Goal: Information Seeking & Learning: Check status

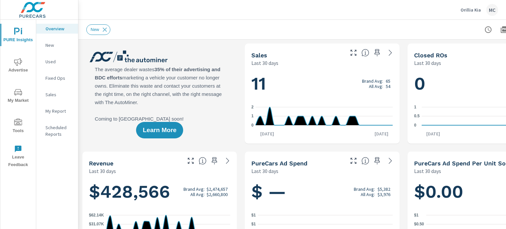
click at [20, 67] on span "Advertise" at bounding box center [18, 66] width 32 height 16
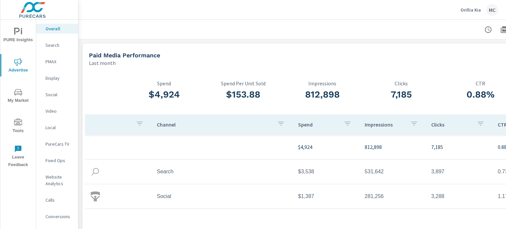
scroll to position [0, 65]
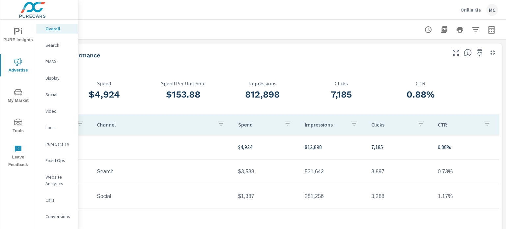
click at [477, 10] on p "Orillia Kia" at bounding box center [470, 10] width 20 height 6
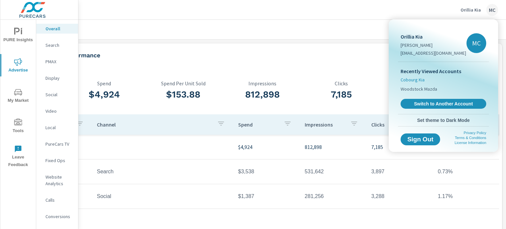
click at [412, 80] on span "Cobourg Kia" at bounding box center [412, 79] width 24 height 7
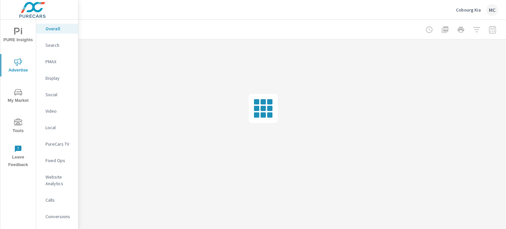
scroll to position [0, 60]
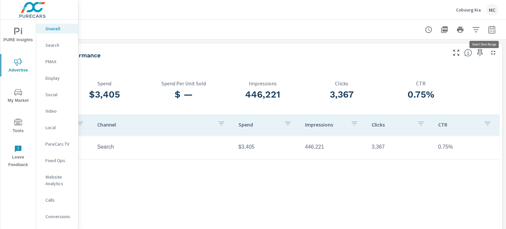
click at [491, 29] on icon "button" at bounding box center [491, 30] width 8 height 8
select select "Last month"
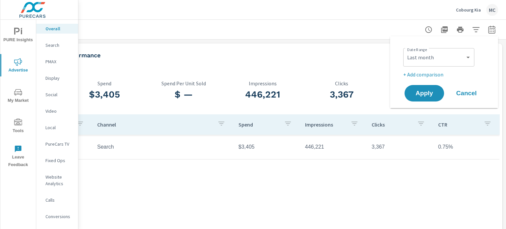
click at [425, 76] on p "+ Add comparison" at bounding box center [445, 74] width 84 height 8
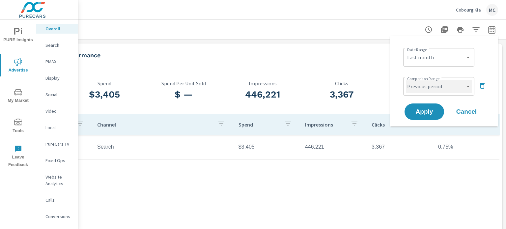
click at [466, 87] on select "Custom Previous period Previous month Previous year" at bounding box center [439, 86] width 66 height 13
click at [406, 80] on select "Custom Previous period Previous month Previous year" at bounding box center [439, 86] width 66 height 13
select select "custom"
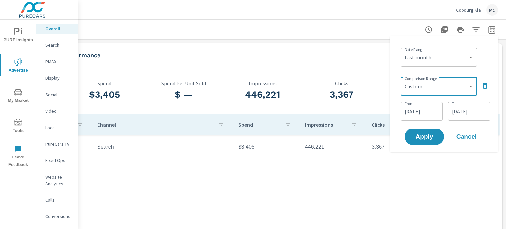
click at [432, 113] on input "[DATE]" at bounding box center [421, 111] width 37 height 13
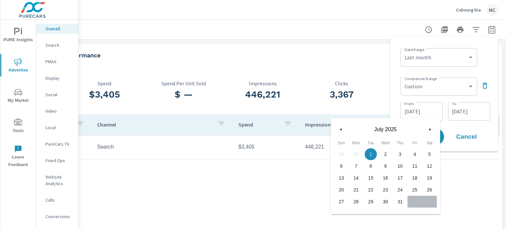
click at [337, 132] on button "button" at bounding box center [341, 129] width 8 height 8
click at [343, 154] on span "1" at bounding box center [341, 154] width 15 height 9
click at [353, 202] on span "30" at bounding box center [356, 201] width 15 height 9
click at [342, 152] on span "1" at bounding box center [341, 154] width 15 height 9
type input "[DATE]"
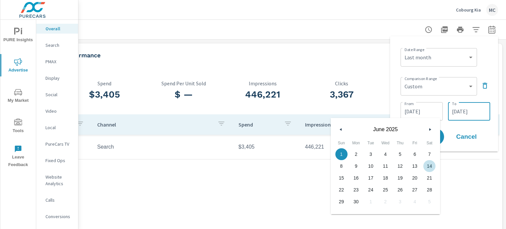
click at [468, 112] on input "[DATE]" at bounding box center [468, 111] width 37 height 13
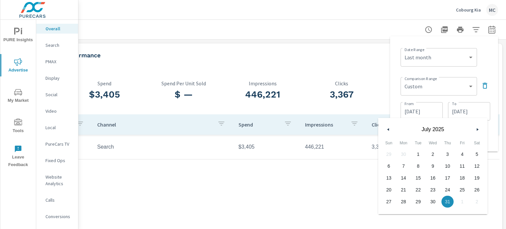
click at [387, 131] on button "button" at bounding box center [388, 129] width 8 height 8
click at [406, 202] on span "30" at bounding box center [403, 201] width 15 height 9
type input "[DATE]"
click at [495, 173] on div "Channel Spend Impressions Clicks CTR Search $3,405 446,221 3,367 0.75%" at bounding box center [262, 176] width 474 height 125
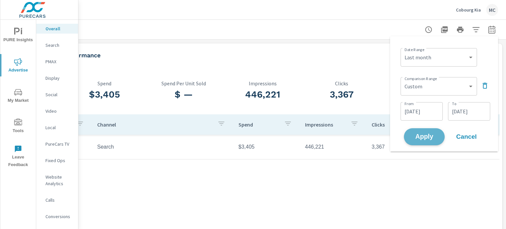
click at [428, 134] on span "Apply" at bounding box center [423, 137] width 27 height 6
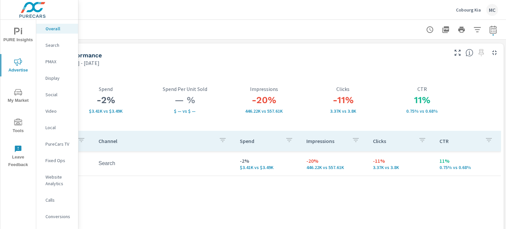
scroll to position [0, 65]
click at [58, 44] on p "Search" at bounding box center [58, 45] width 27 height 7
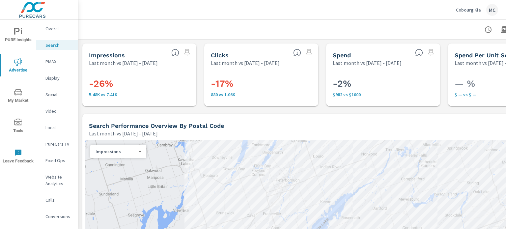
click at [60, 62] on p "PMAX" at bounding box center [58, 61] width 27 height 7
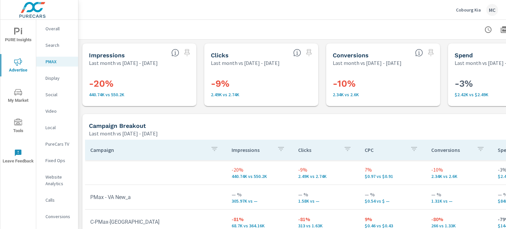
click at [51, 179] on p "Website Analytics" at bounding box center [58, 179] width 27 height 13
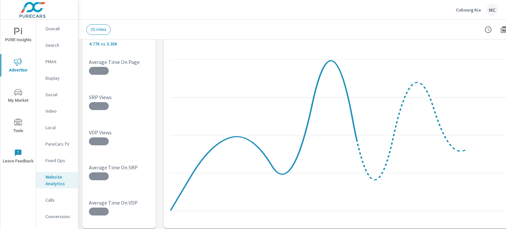
scroll to position [79, 0]
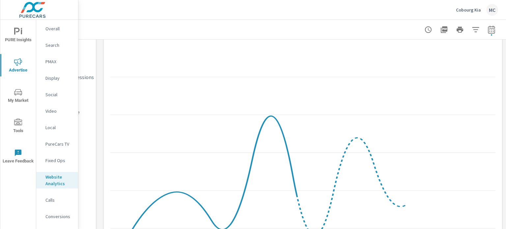
scroll to position [0, 65]
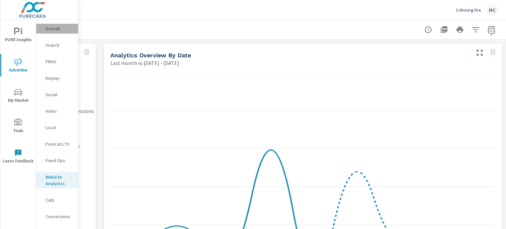
click at [55, 28] on p "Overall" at bounding box center [58, 28] width 27 height 7
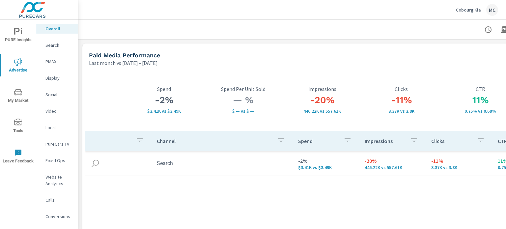
scroll to position [0, 65]
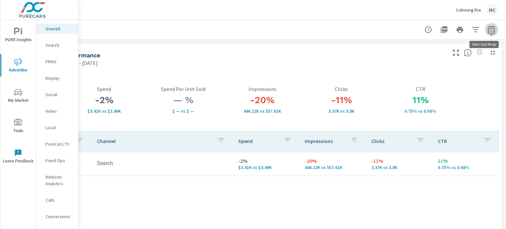
click at [488, 28] on icon "button" at bounding box center [490, 29] width 7 height 8
select select "Last month"
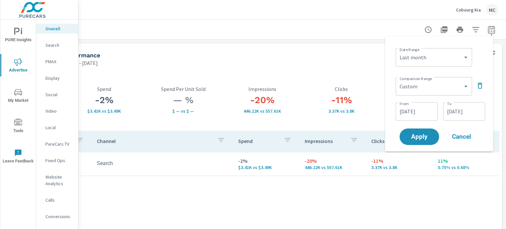
click at [478, 85] on icon "button" at bounding box center [479, 86] width 5 height 6
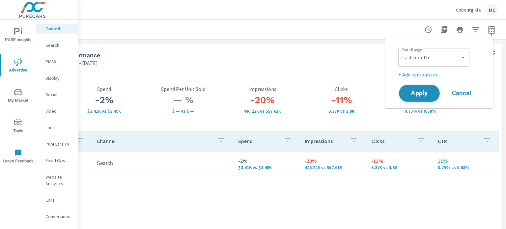
click at [422, 92] on span "Apply" at bounding box center [419, 93] width 27 height 6
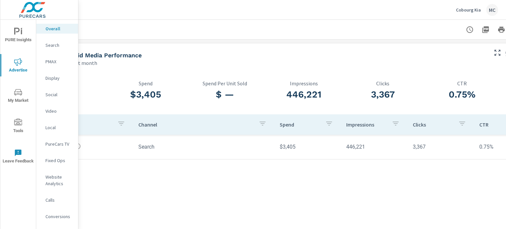
scroll to position [0, 65]
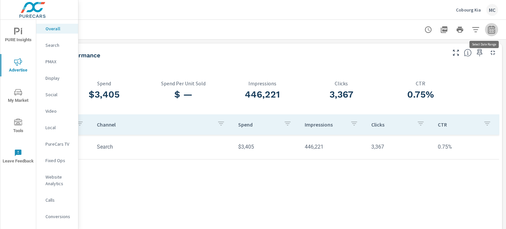
click at [487, 30] on icon "button" at bounding box center [491, 30] width 8 height 8
select select "Last month"
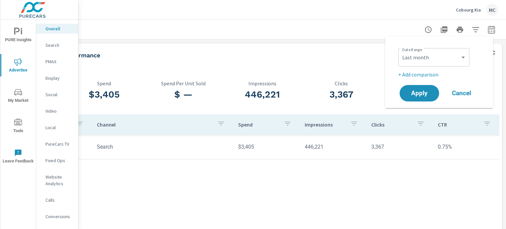
click at [311, 71] on div "3,367 Clicks" at bounding box center [340, 91] width 79 height 45
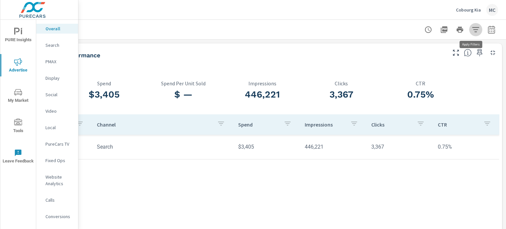
click at [472, 29] on icon "button" at bounding box center [475, 29] width 7 height 5
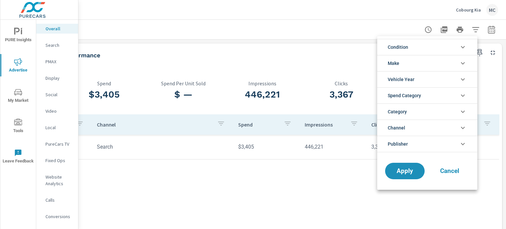
click at [326, 33] on div at bounding box center [253, 114] width 506 height 229
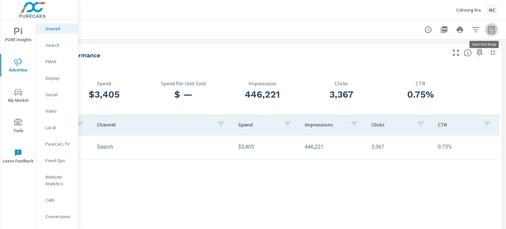
click at [489, 29] on icon "button" at bounding box center [491, 30] width 4 height 3
select select "Last month"
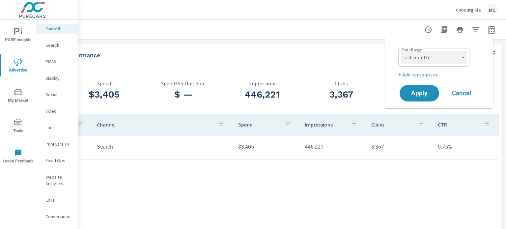
click at [451, 61] on select "Custom [DATE] Last week Last 7 days Last 14 days Last 30 days Last 45 days Last…" at bounding box center [434, 57] width 66 height 13
click at [306, 60] on div "Last month" at bounding box center [237, 63] width 416 height 8
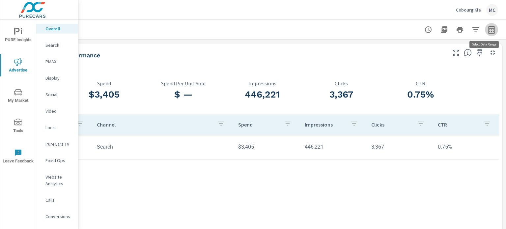
click at [487, 33] on icon "button" at bounding box center [491, 30] width 8 height 8
select select "Last month"
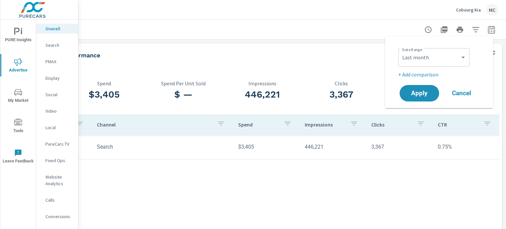
click at [298, 68] on div "$3,405 Spend $ — Spend Per Unit Sold 446,221 Impressions 3,367 Clicks 0.75% CTR…" at bounding box center [261, 158] width 479 height 185
